Goal: Task Accomplishment & Management: Complete application form

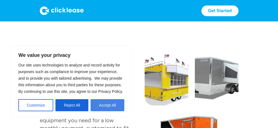
click at [108, 103] on button "Accept All" at bounding box center [108, 105] width 34 height 12
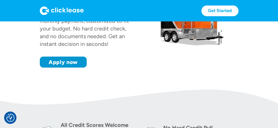
scroll to position [106, 0]
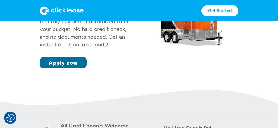
click at [71, 57] on link "Apply now" at bounding box center [63, 62] width 47 height 11
